Goal: Task Accomplishment & Management: Manage account settings

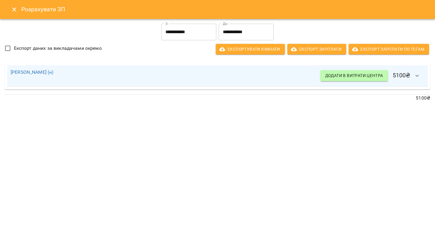
scroll to position [1263, 0]
click at [13, 9] on icon "Close" at bounding box center [14, 9] width 7 height 7
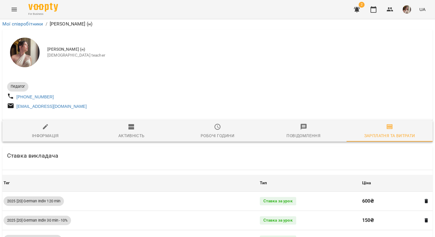
scroll to position [818, 0]
click at [44, 9] on img at bounding box center [43, 7] width 30 height 9
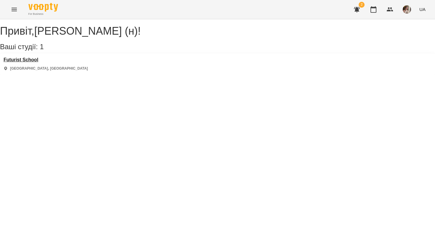
click at [32, 62] on h3 "Futurist School" at bounding box center [46, 59] width 84 height 5
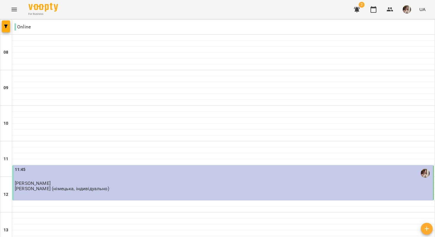
scroll to position [370, 0]
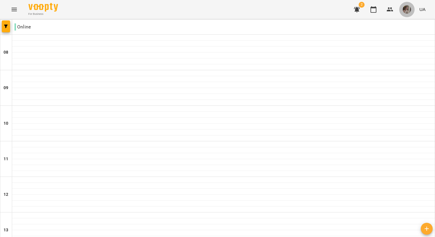
click at [409, 9] on img "button" at bounding box center [407, 9] width 8 height 8
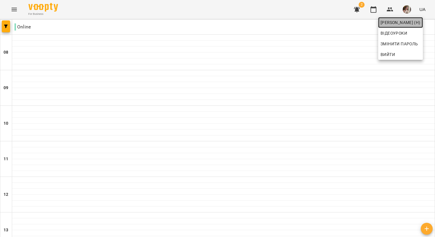
click at [384, 22] on span "[PERSON_NAME] (н)" at bounding box center [401, 22] width 40 height 7
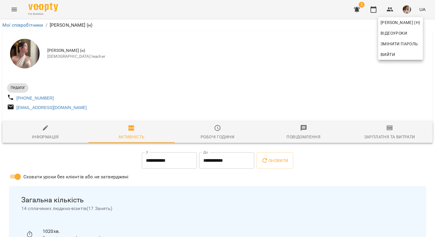
click at [304, 131] on div at bounding box center [217, 118] width 435 height 237
click at [221, 133] on span "Робочі години" at bounding box center [217, 132] width 79 height 16
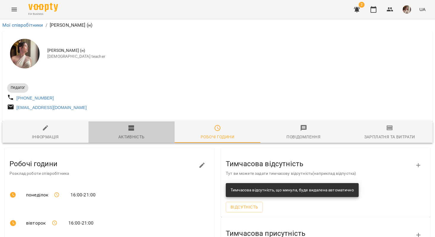
click at [132, 129] on icon "button" at bounding box center [131, 127] width 6 height 5
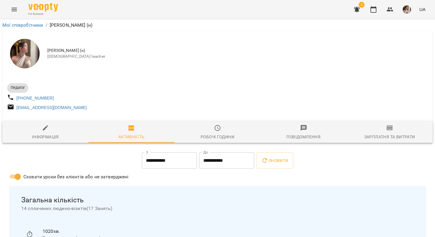
click at [13, 10] on icon "Menu" at bounding box center [14, 9] width 7 height 7
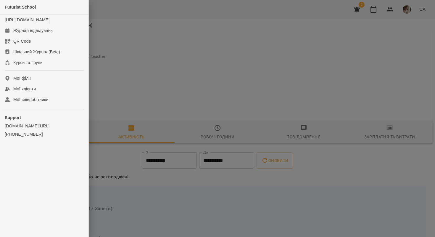
click at [128, 53] on div at bounding box center [217, 118] width 435 height 237
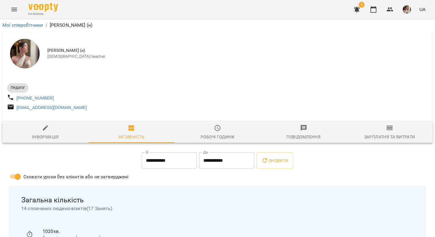
click at [49, 10] on img at bounding box center [43, 7] width 30 height 9
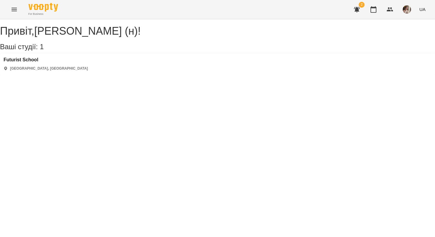
click at [27, 62] on div "Futurist School Київ, Україна" at bounding box center [217, 64] width 435 height 21
click at [29, 62] on h3 "Futurist School" at bounding box center [46, 59] width 84 height 5
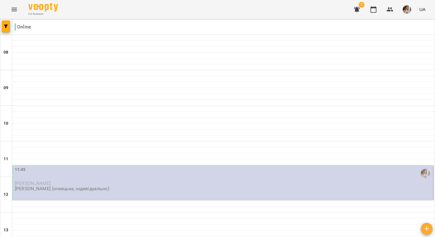
scroll to position [370, 0]
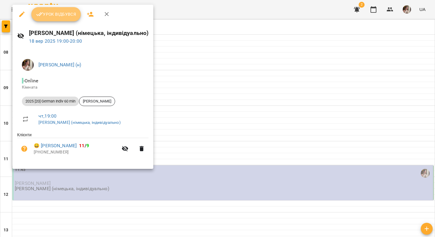
click at [75, 15] on span "Урок відбувся" at bounding box center [56, 14] width 40 height 7
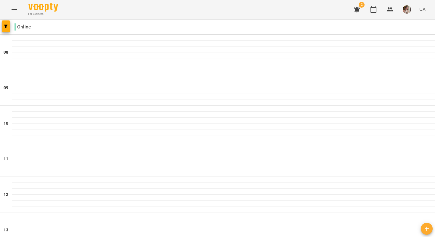
scroll to position [275, 0]
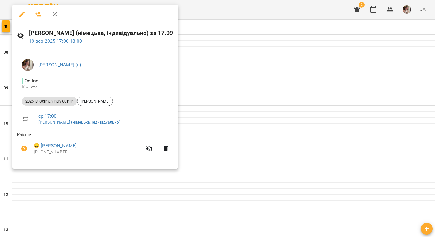
click at [215, 39] on div at bounding box center [217, 118] width 435 height 237
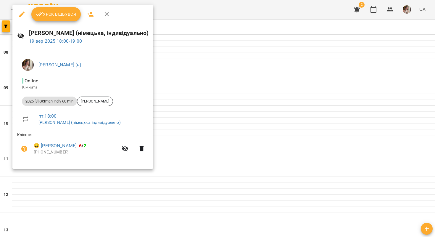
click at [218, 102] on div at bounding box center [217, 118] width 435 height 237
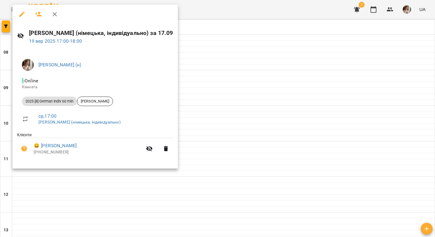
click at [224, 58] on div at bounding box center [217, 118] width 435 height 237
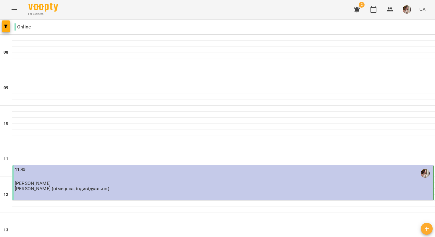
scroll to position [370, 0]
click at [405, 10] on img "button" at bounding box center [407, 9] width 8 height 8
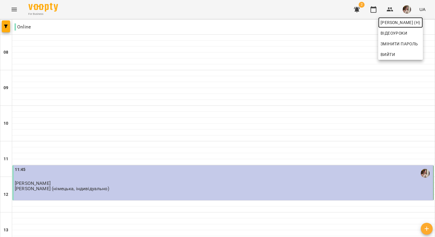
click at [399, 22] on span "[PERSON_NAME] (н)" at bounding box center [401, 22] width 40 height 7
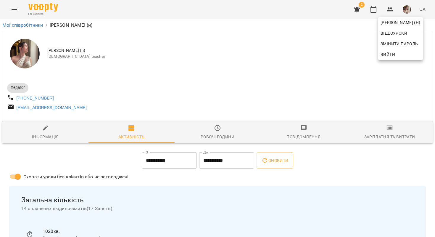
click at [225, 129] on div at bounding box center [217, 118] width 435 height 237
click at [389, 131] on icon "button" at bounding box center [389, 127] width 7 height 7
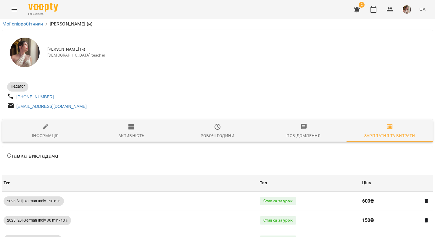
scroll to position [18, 0]
click at [207, 132] on div "Робочі години" at bounding box center [218, 135] width 34 height 7
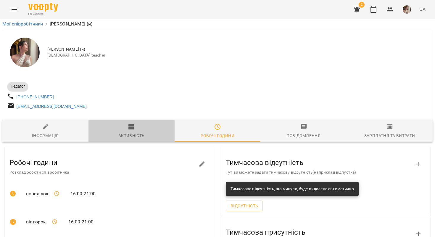
click at [134, 132] on div "Активність" at bounding box center [131, 135] width 26 height 7
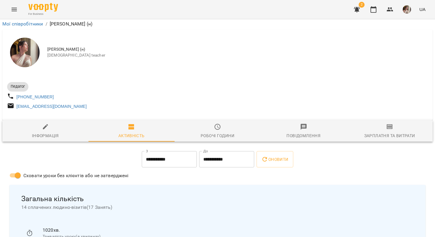
scroll to position [0, 0]
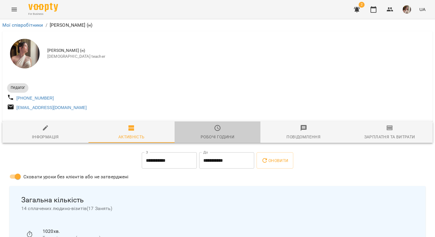
click at [226, 128] on span "Робочі години" at bounding box center [217, 132] width 79 height 16
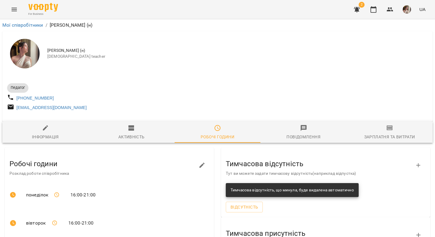
click at [355, 9] on icon "button" at bounding box center [356, 9] width 7 height 7
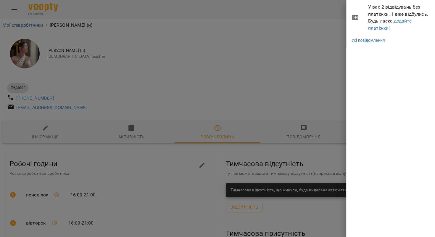
click at [320, 51] on div at bounding box center [217, 118] width 435 height 237
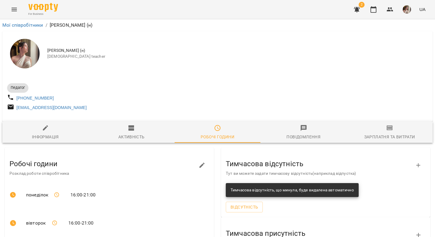
click at [33, 5] on img at bounding box center [43, 7] width 30 height 9
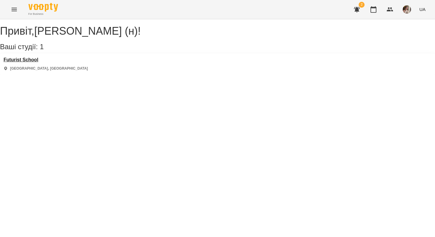
click at [29, 62] on h3 "Futurist School" at bounding box center [46, 59] width 84 height 5
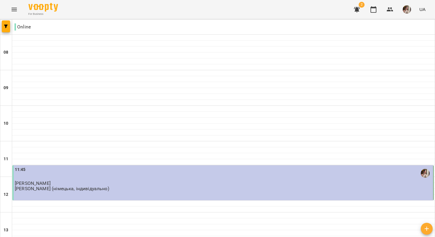
scroll to position [370, 0]
type input "**********"
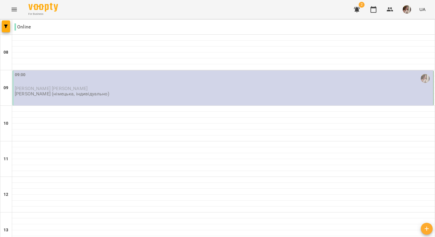
scroll to position [260, 0]
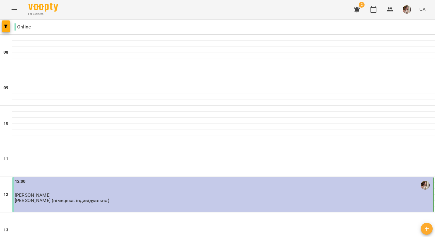
scroll to position [293, 0]
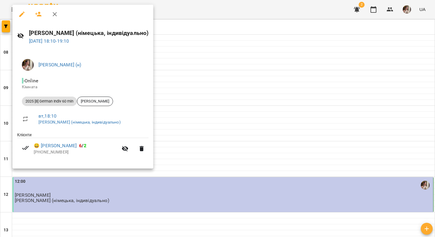
click at [165, 120] on div at bounding box center [217, 118] width 435 height 237
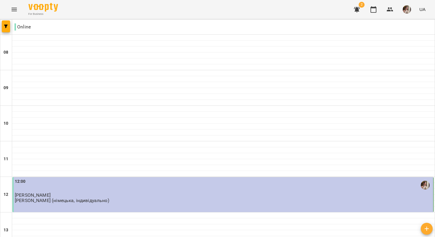
scroll to position [370, 0]
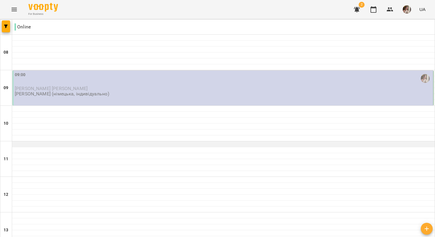
scroll to position [229, 0]
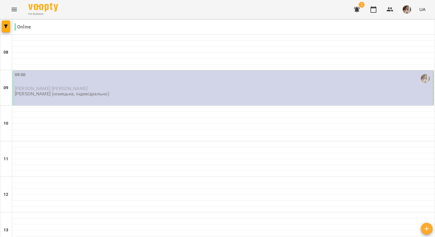
type input "**********"
